Goal: Use online tool/utility: Utilize a website feature to perform a specific function

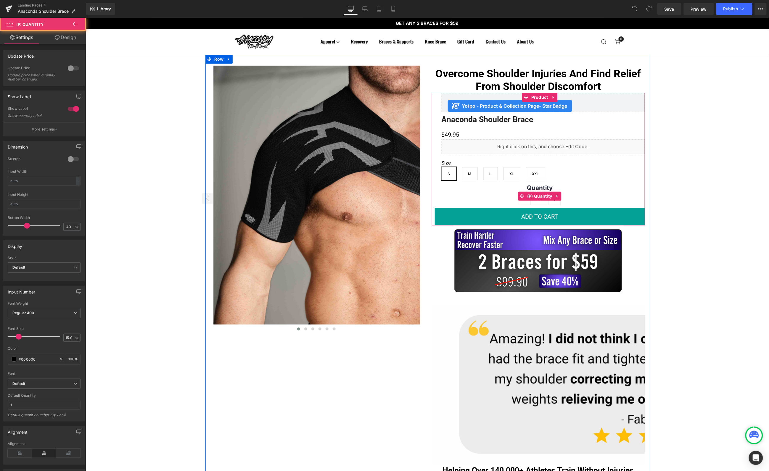
click at [489, 192] on label "Quantity" at bounding box center [539, 188] width 210 height 9
click at [536, 195] on span "(P) Quantity" at bounding box center [539, 196] width 28 height 9
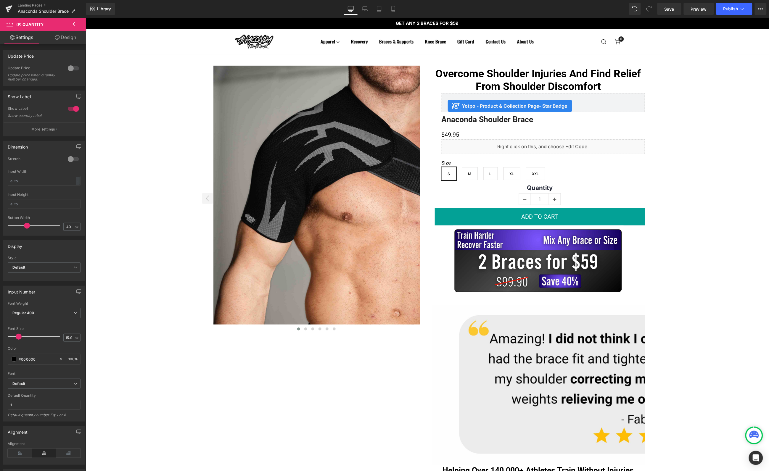
click at [75, 25] on icon at bounding box center [75, 23] width 7 height 7
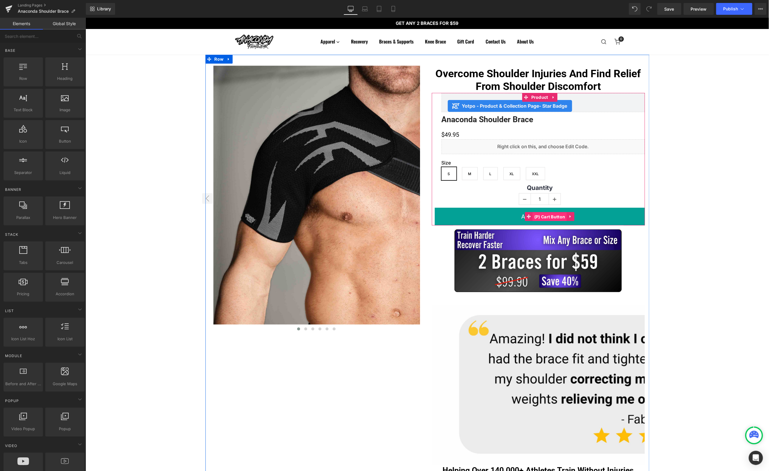
click at [539, 216] on span "(P) Cart Button" at bounding box center [549, 216] width 34 height 9
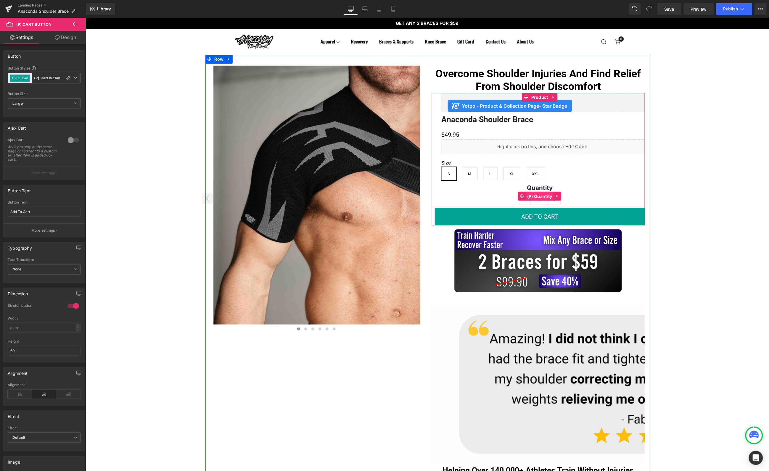
click at [540, 197] on span "(P) Quantity" at bounding box center [539, 196] width 28 height 9
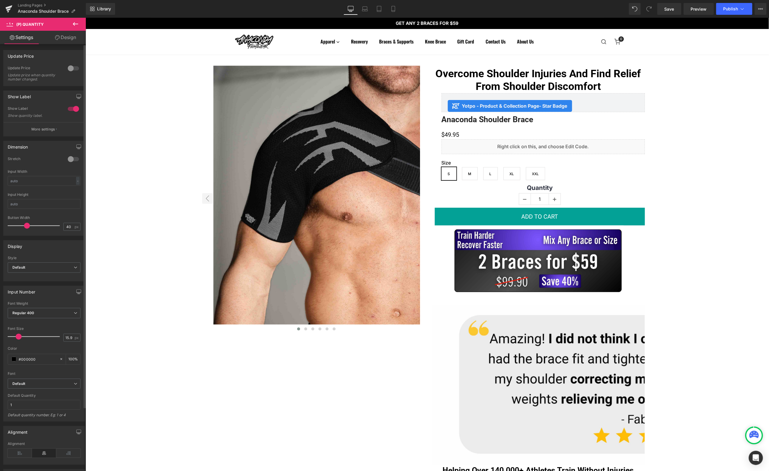
scroll to position [75, 0]
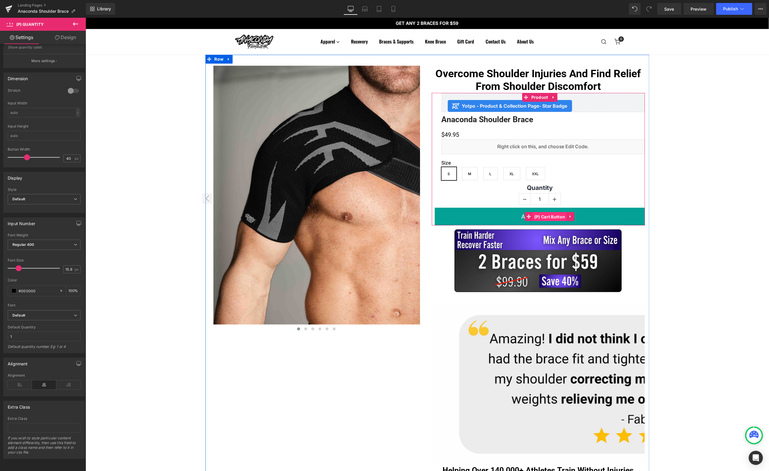
click at [543, 215] on span "(P) Cart Button" at bounding box center [549, 216] width 34 height 9
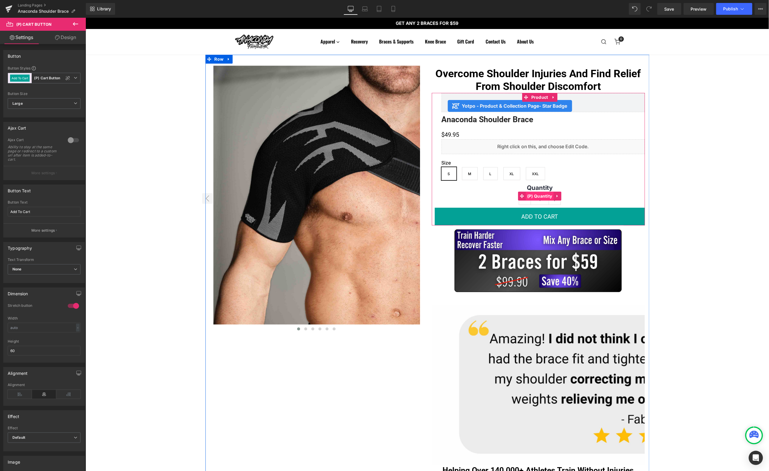
click at [539, 194] on span "(P) Quantity" at bounding box center [539, 195] width 28 height 9
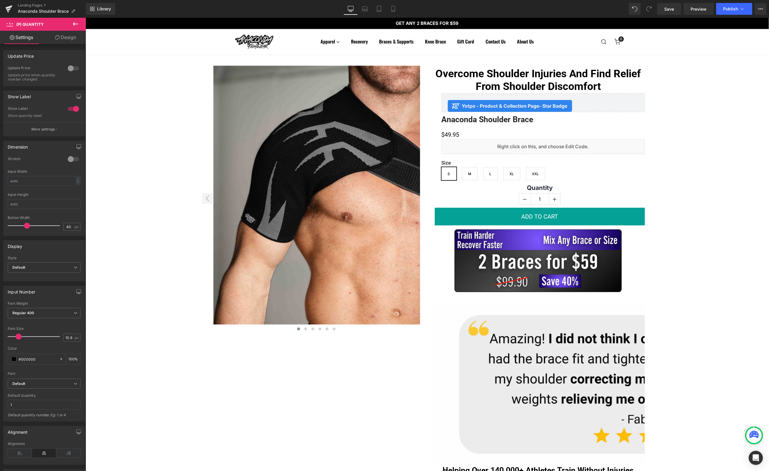
click at [62, 35] on link "Design" at bounding box center [65, 37] width 43 height 13
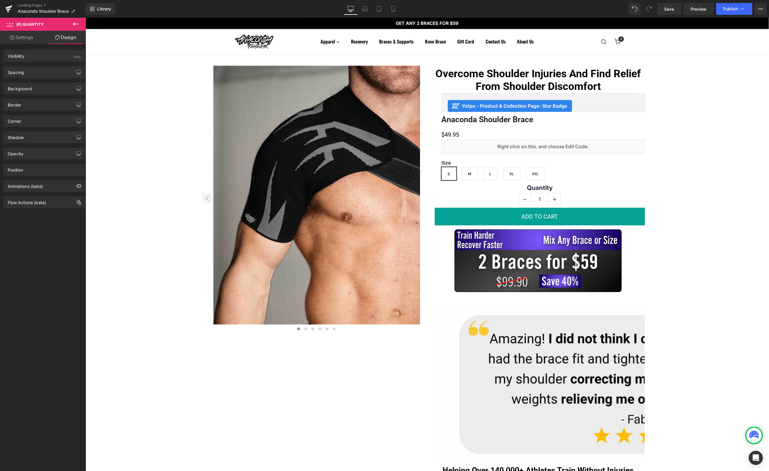
click at [20, 38] on link "Settings" at bounding box center [21, 37] width 43 height 13
type input "100"
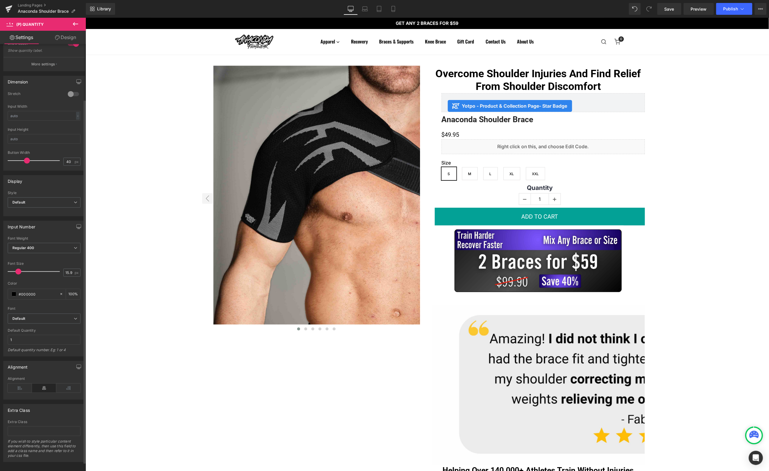
scroll to position [29, 0]
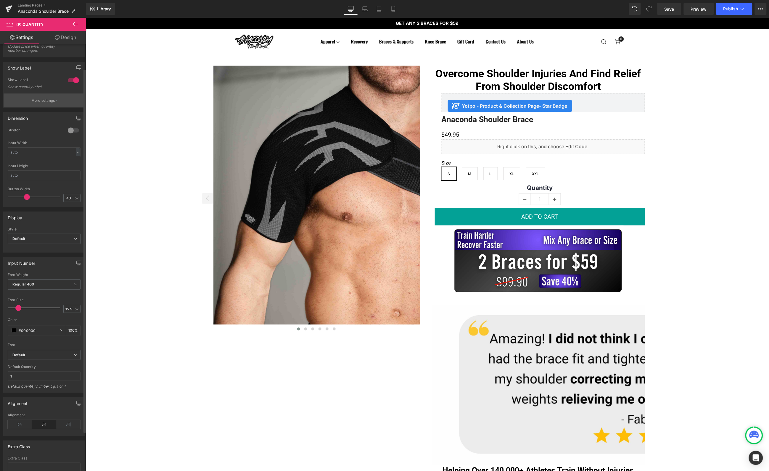
click at [56, 99] on icon "button" at bounding box center [56, 100] width 1 height 3
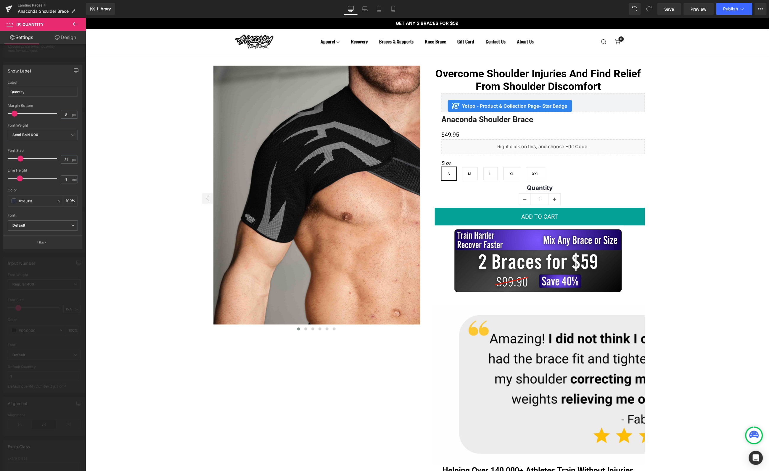
click at [75, 22] on icon at bounding box center [75, 24] width 5 height 4
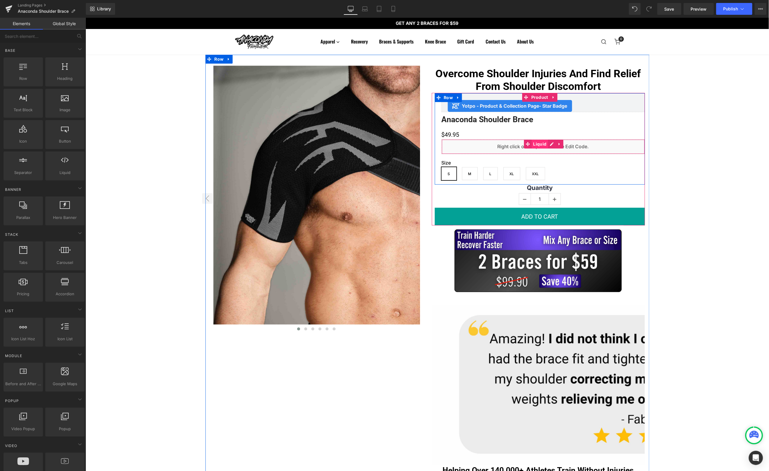
click at [538, 143] on span "Liquid" at bounding box center [539, 143] width 16 height 9
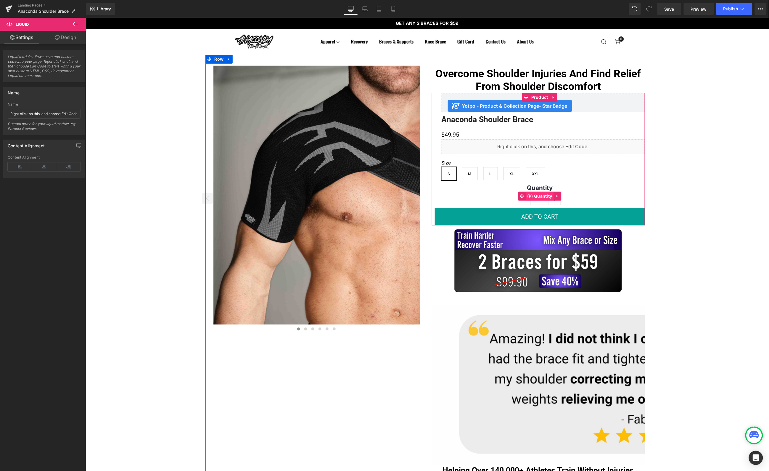
click at [535, 194] on span "(P) Quantity" at bounding box center [539, 195] width 28 height 9
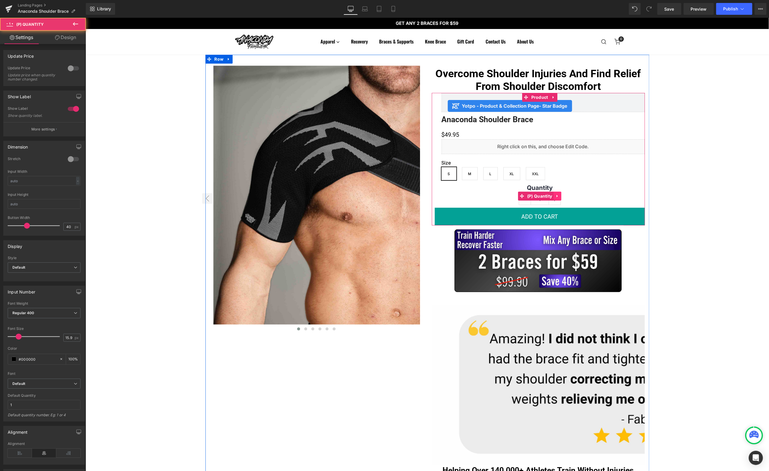
click at [553, 196] on link at bounding box center [557, 195] width 8 height 9
click at [528, 196] on span "(P) Quantity" at bounding box center [539, 196] width 28 height 9
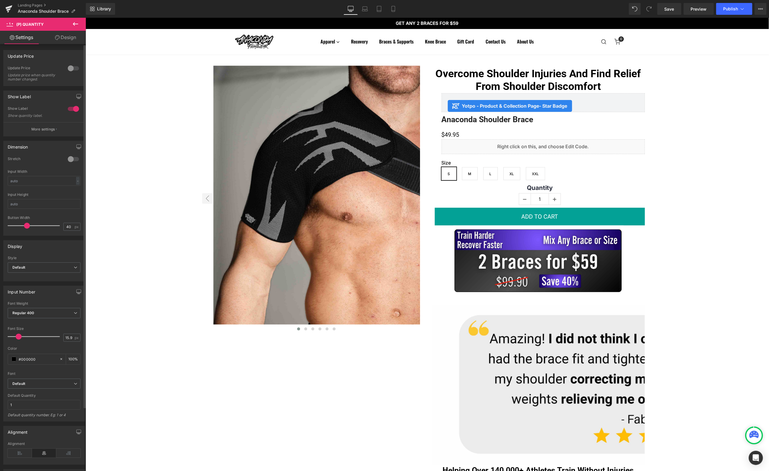
scroll to position [75, 0]
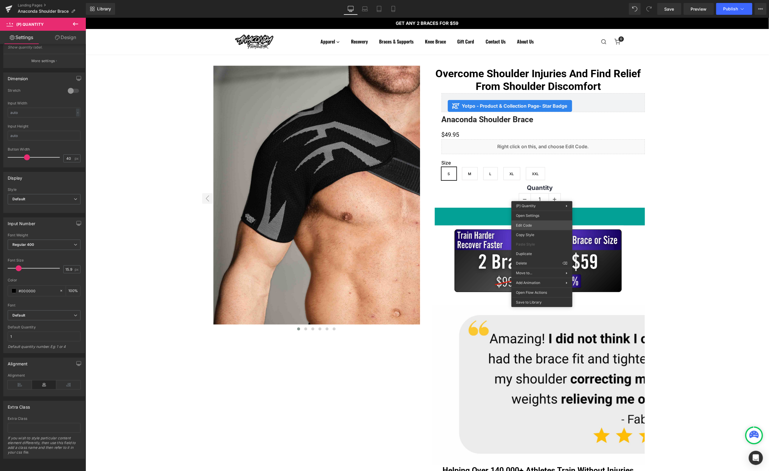
click at [536, 224] on body "(P) Quantity You are previewing how the will restyle your page. You can not edi…" at bounding box center [384, 235] width 769 height 471
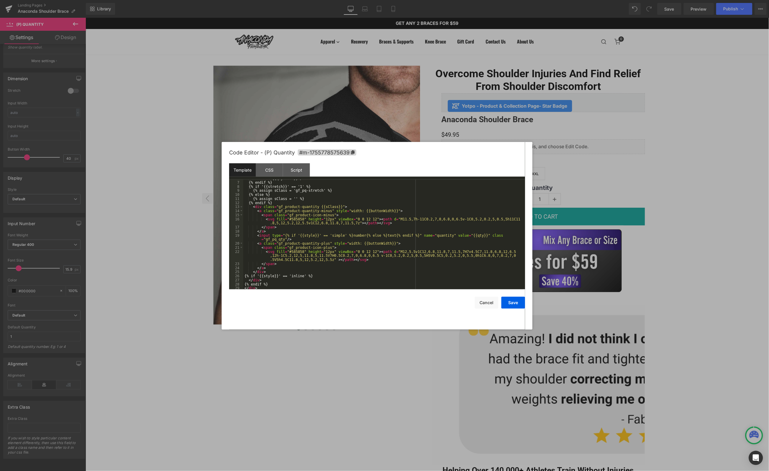
scroll to position [28, 0]
click at [269, 172] on div "CSS" at bounding box center [269, 169] width 27 height 13
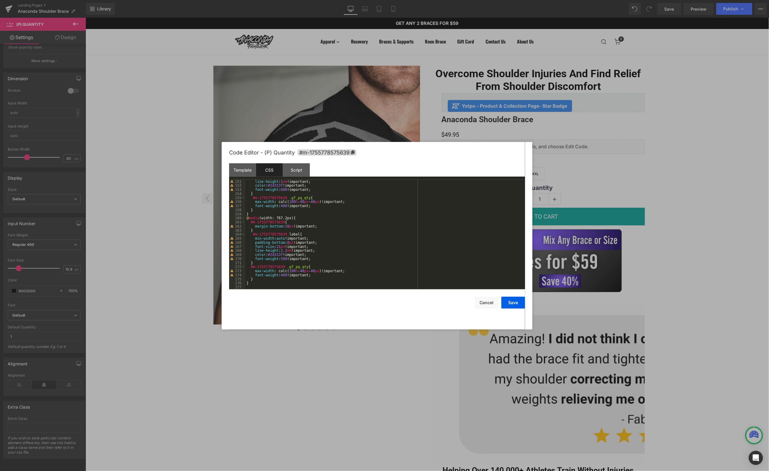
scroll to position [0, 0]
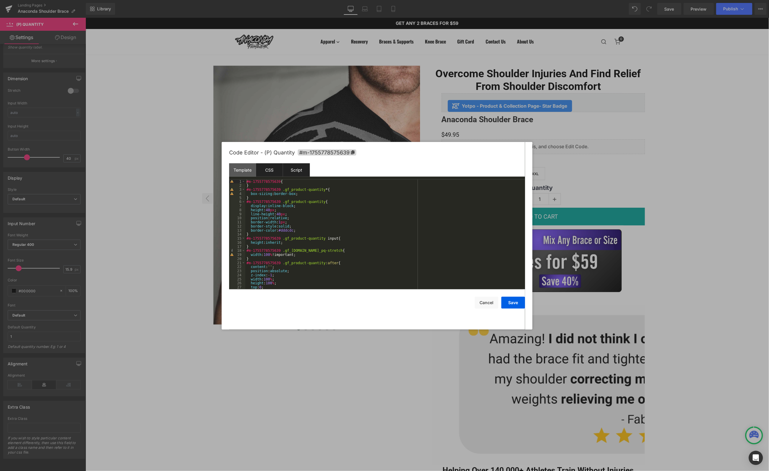
click at [292, 176] on div "Script" at bounding box center [296, 169] width 27 height 13
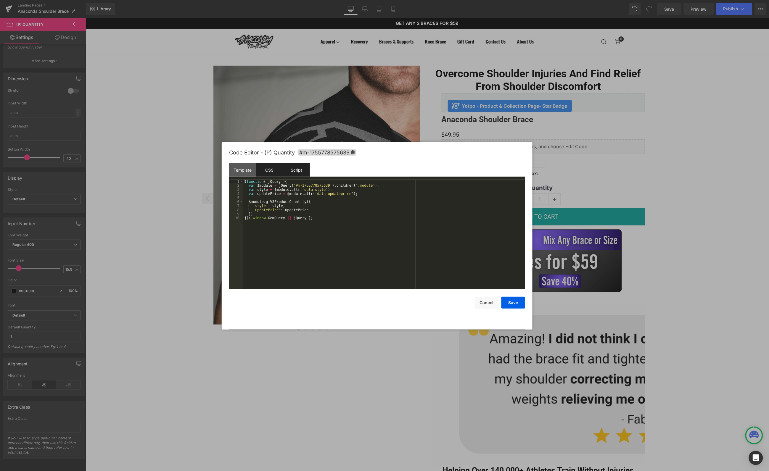
click at [271, 169] on div "CSS" at bounding box center [269, 169] width 27 height 13
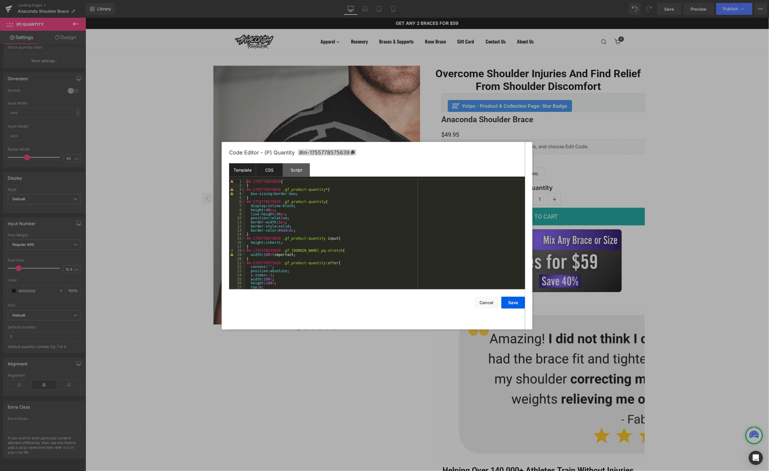
click at [243, 168] on div "Template" at bounding box center [242, 169] width 27 height 13
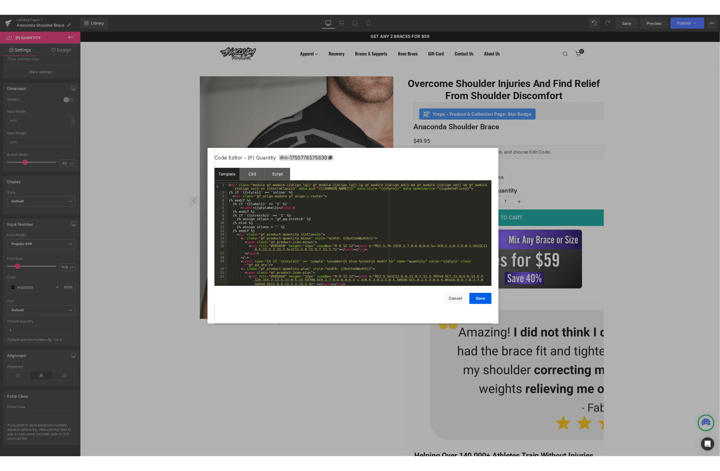
scroll to position [28, 0]
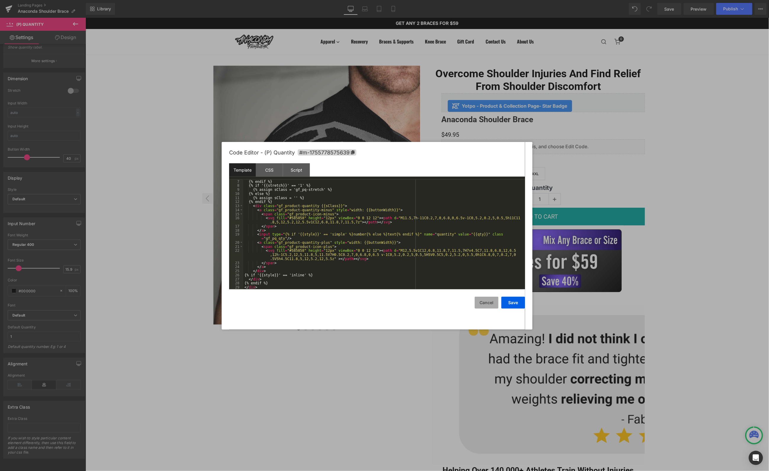
click at [491, 301] on button "Cancel" at bounding box center [487, 303] width 24 height 12
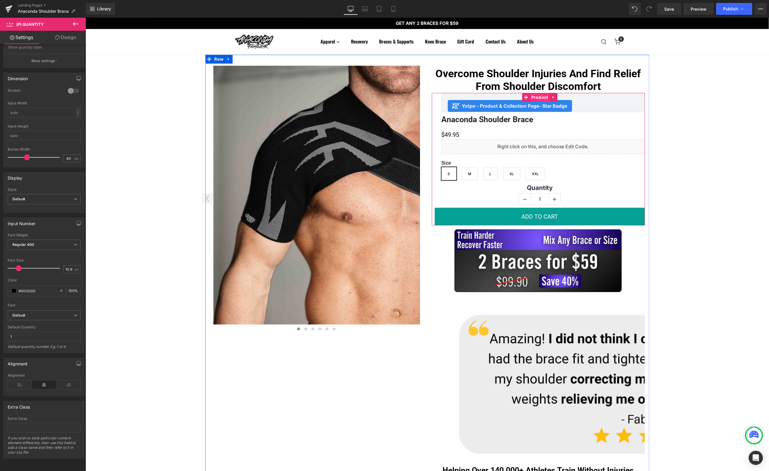
click at [538, 97] on span "Product" at bounding box center [539, 97] width 20 height 9
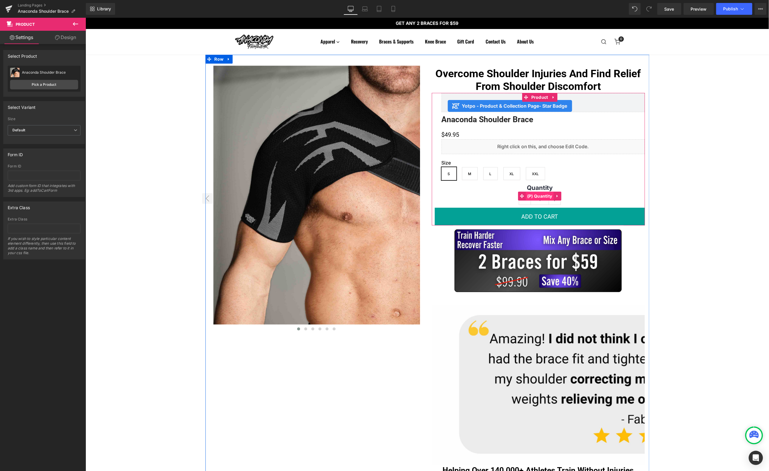
click at [544, 196] on span "(P) Quantity" at bounding box center [539, 195] width 28 height 9
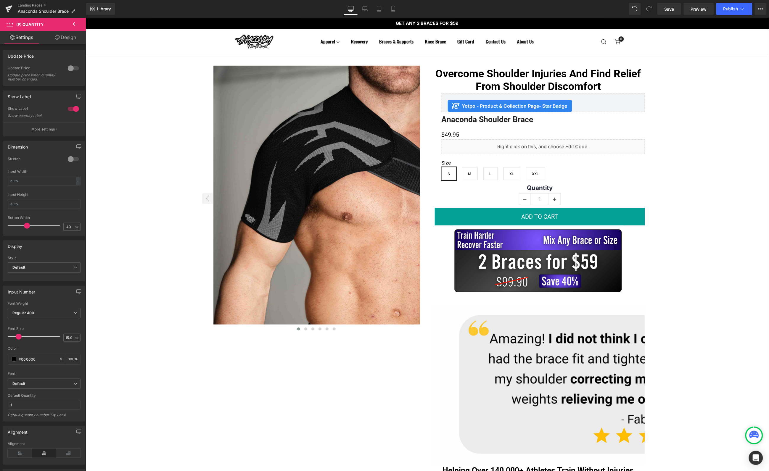
click at [62, 37] on link "Design" at bounding box center [65, 37] width 43 height 13
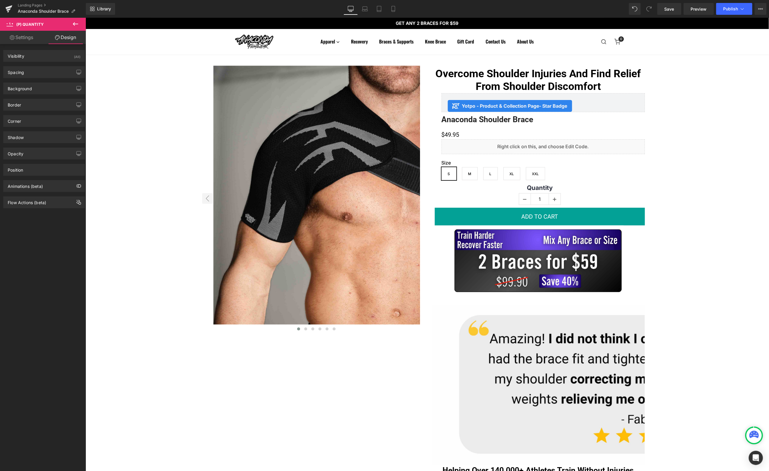
click at [30, 37] on link "Settings" at bounding box center [21, 37] width 43 height 13
type input "100"
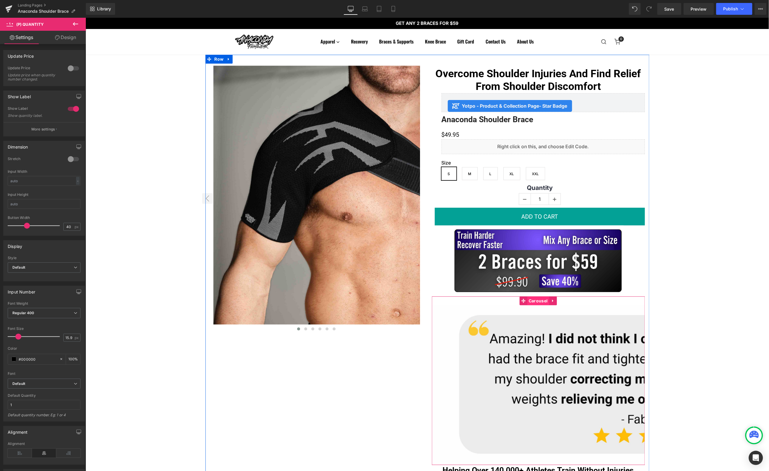
click at [534, 303] on span "Carousel" at bounding box center [538, 300] width 22 height 9
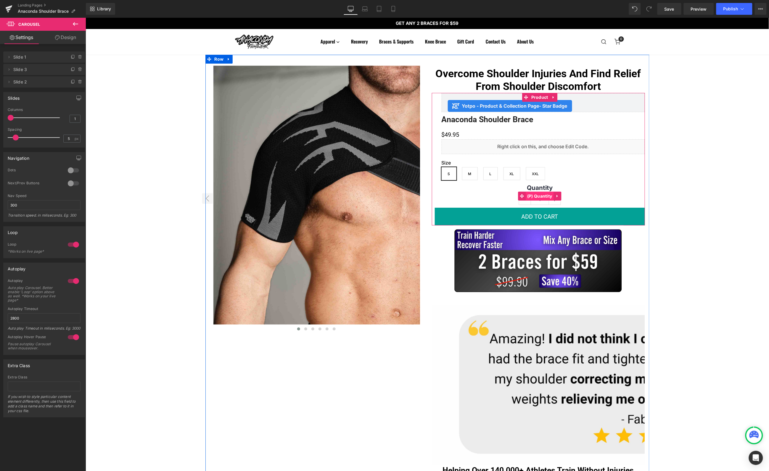
click at [537, 195] on span "(P) Quantity" at bounding box center [539, 195] width 28 height 9
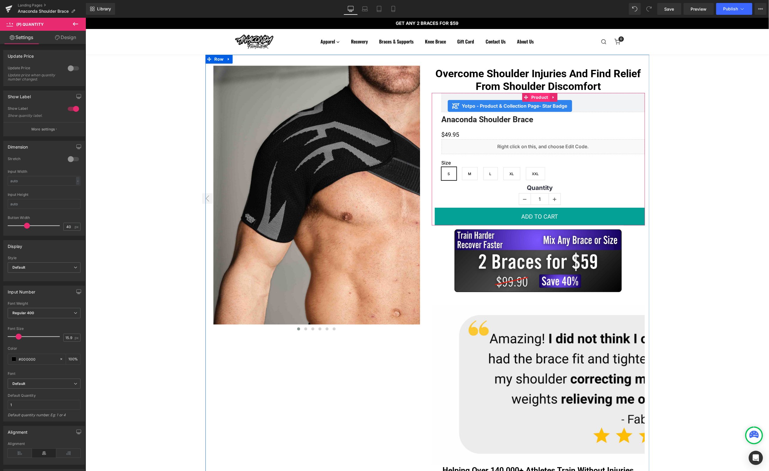
click at [538, 97] on span "Product" at bounding box center [539, 97] width 20 height 9
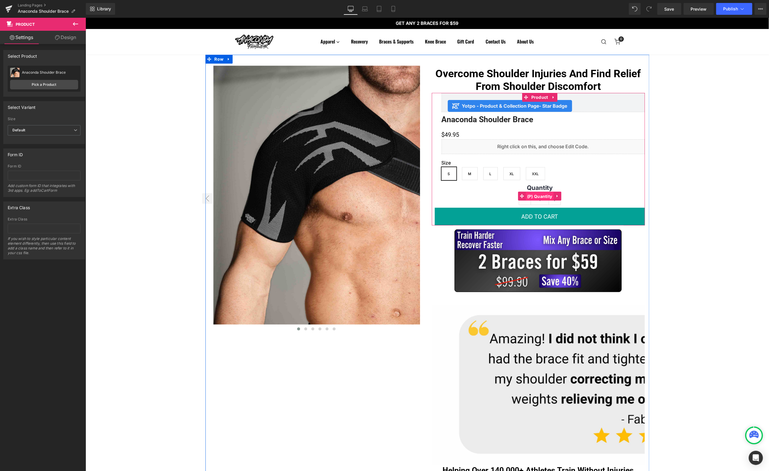
click at [540, 195] on span "(P) Quantity" at bounding box center [539, 196] width 28 height 9
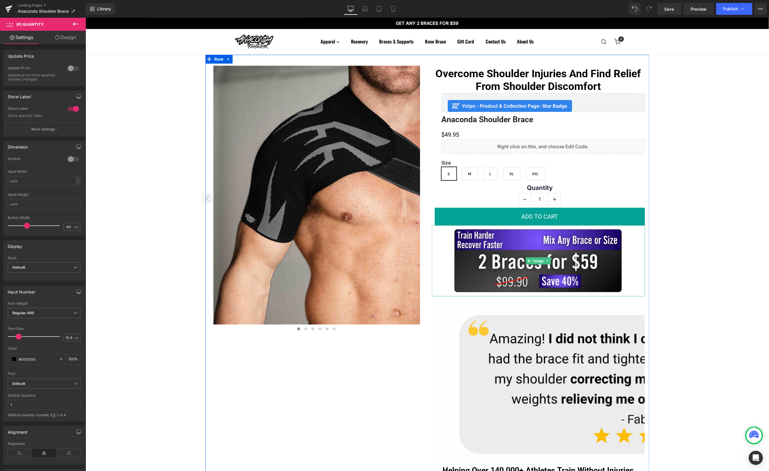
click at [435, 255] on div at bounding box center [537, 260] width 213 height 71
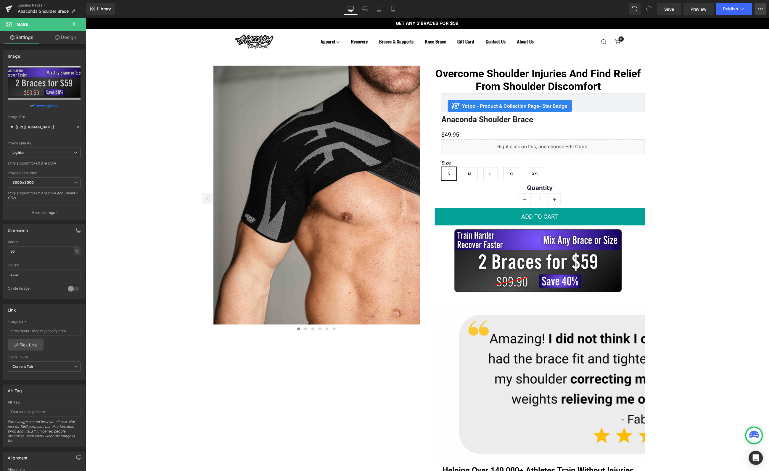
click at [759, 6] on button "View Live Page View with current Template Save Template to Library Schedule Pub…" at bounding box center [760, 9] width 12 height 12
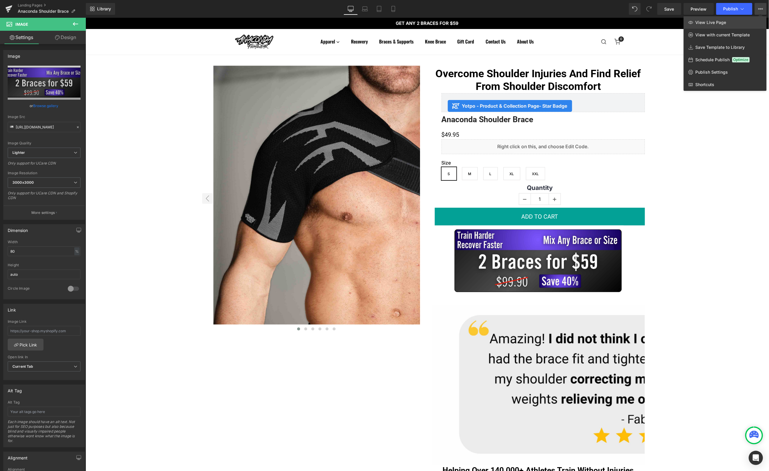
click at [740, 25] on link "View Live Page" at bounding box center [724, 22] width 83 height 12
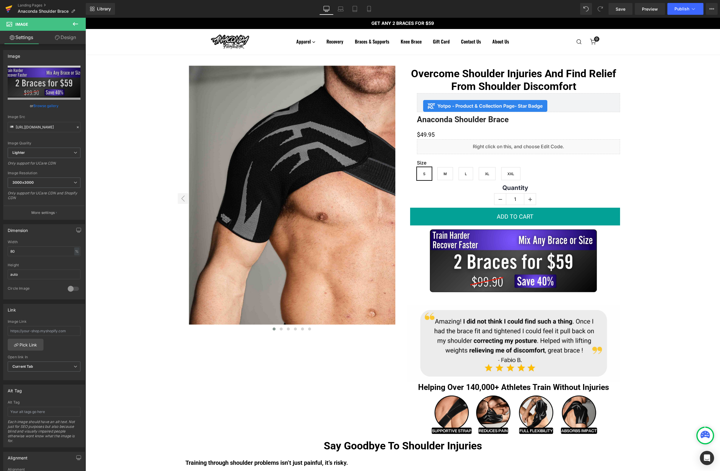
click at [8, 8] on icon at bounding box center [9, 7] width 7 height 4
